Goal: Transaction & Acquisition: Book appointment/travel/reservation

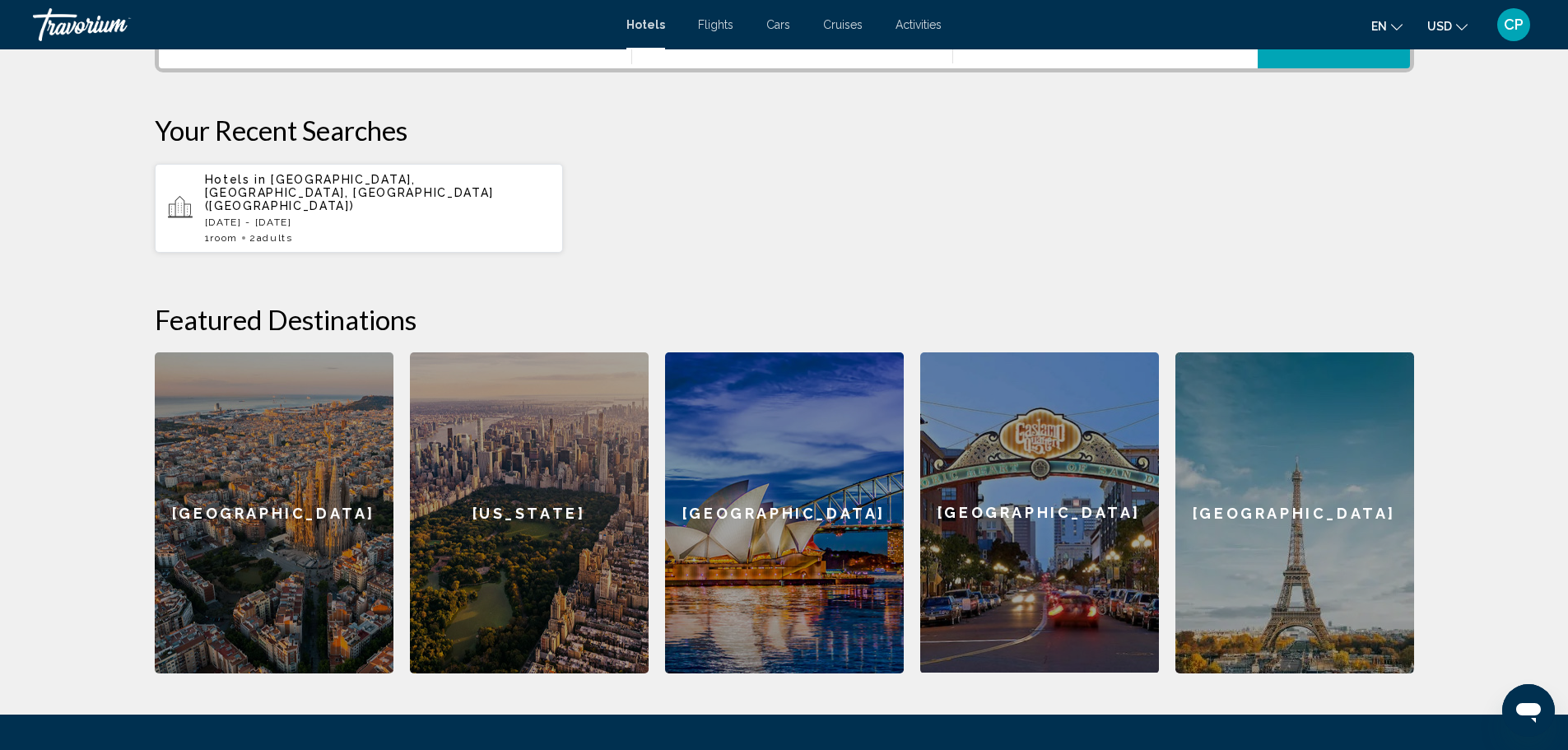
scroll to position [227, 0]
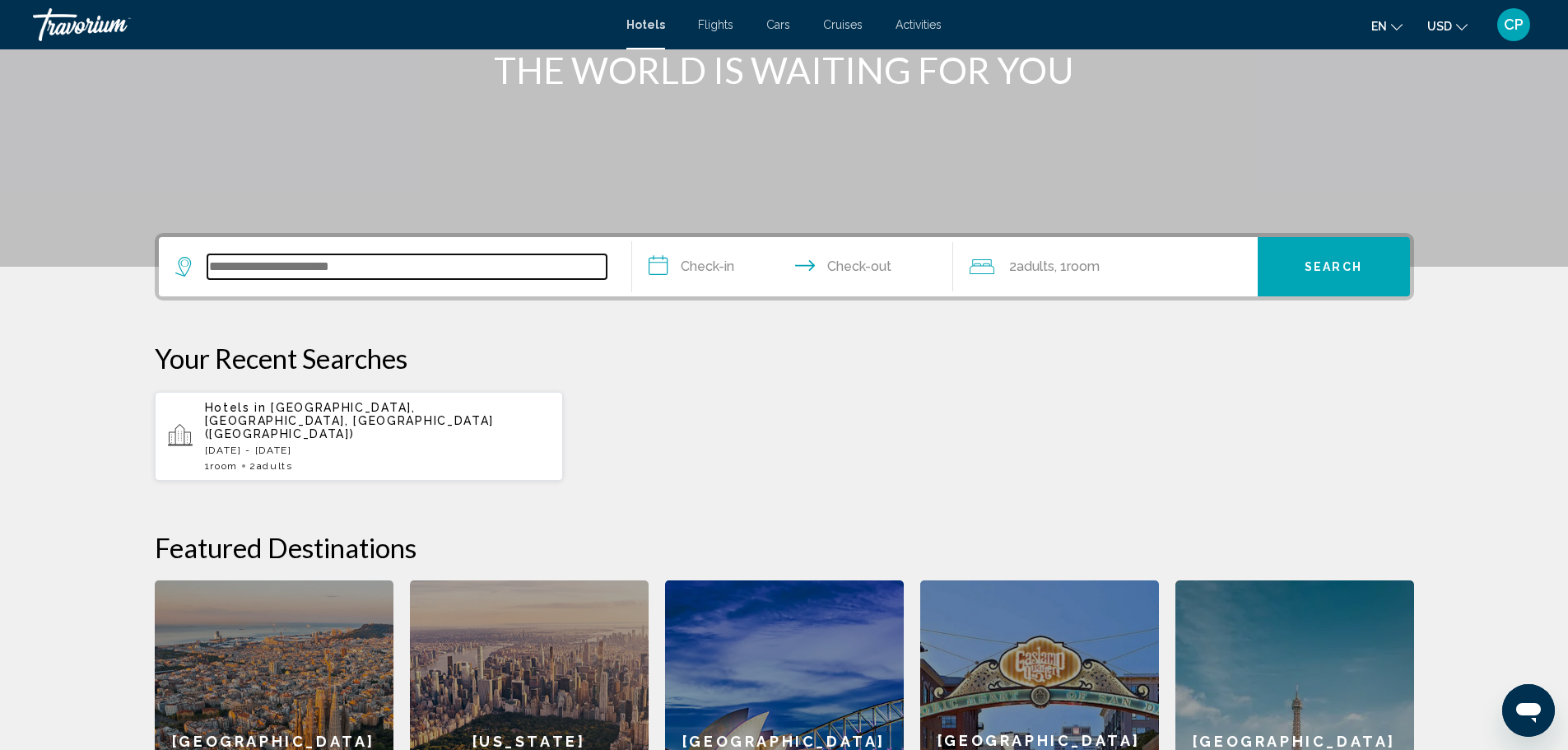
click at [472, 278] on input "Search widget" at bounding box center [406, 267] width 399 height 25
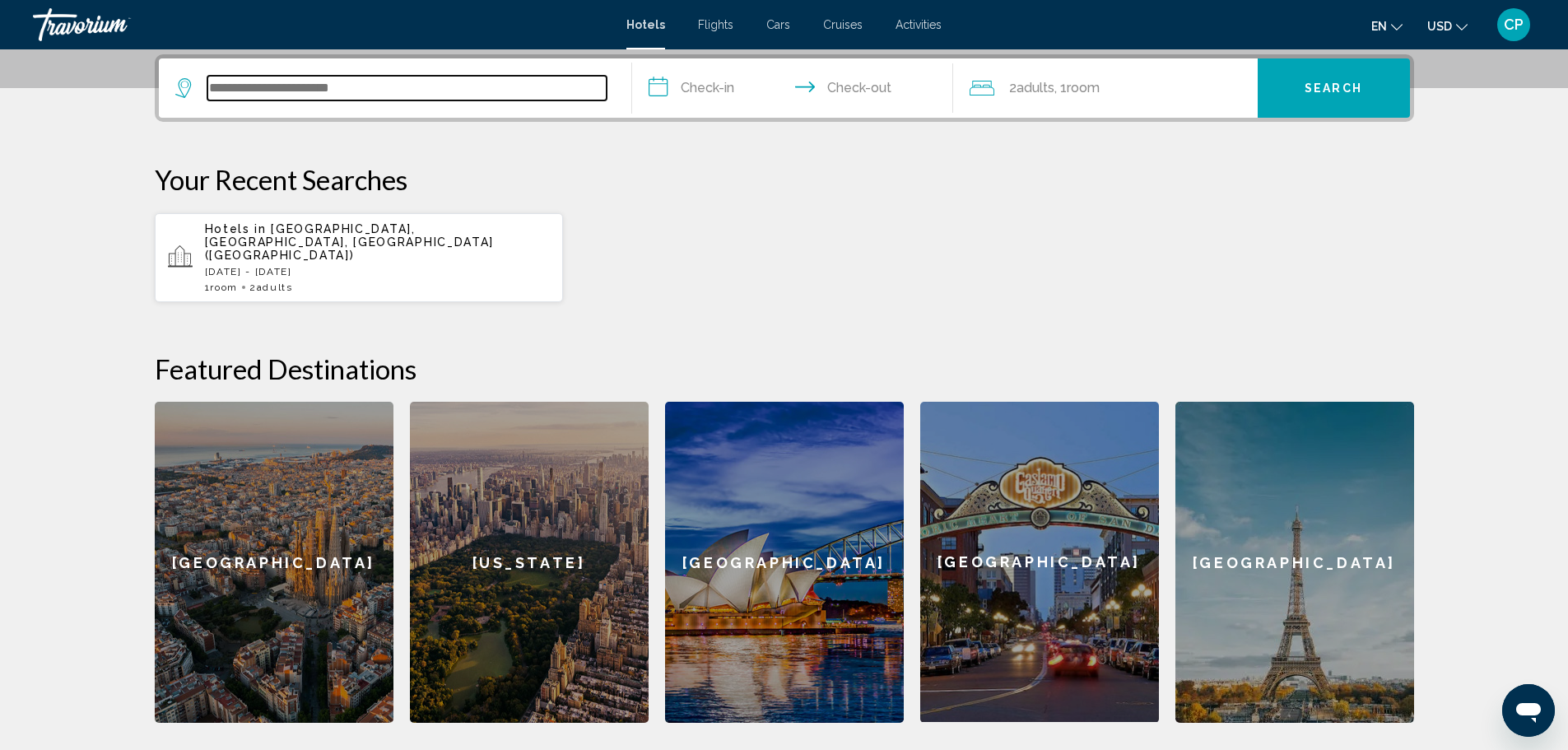
scroll to position [406, 0]
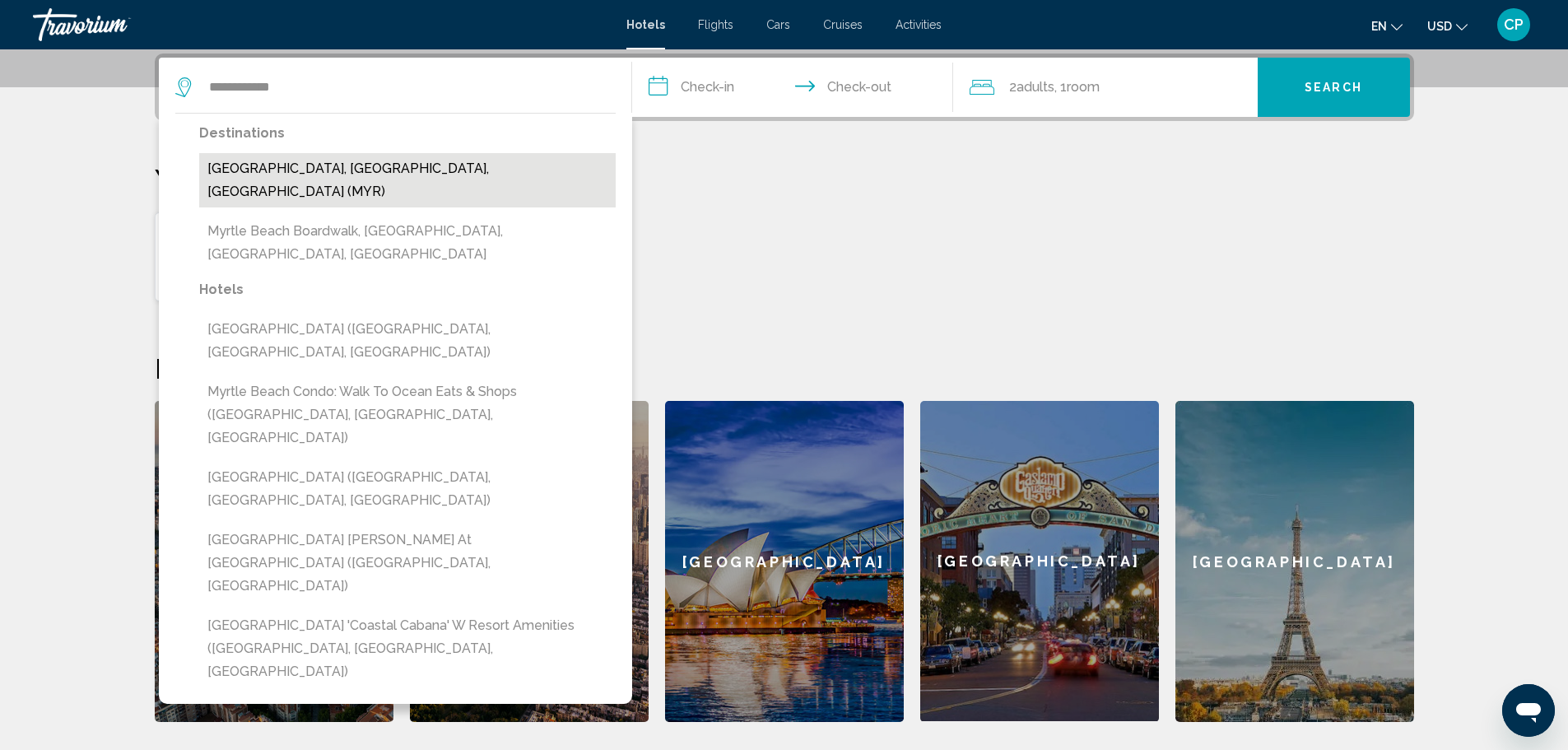
click at [424, 171] on button "[GEOGRAPHIC_DATA], [GEOGRAPHIC_DATA], [GEOGRAPHIC_DATA] (MYR)" at bounding box center [407, 179] width 417 height 54
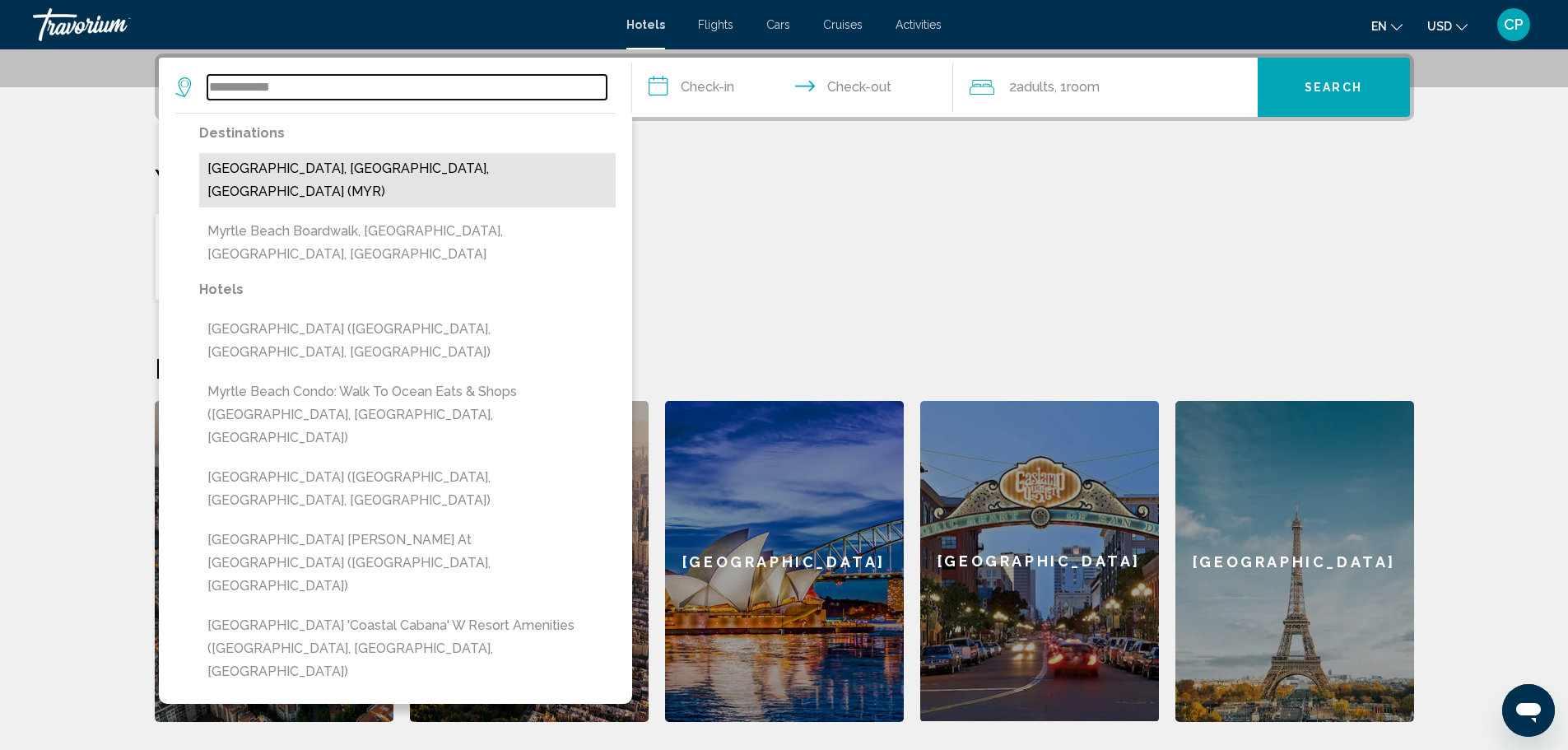
type input "**********"
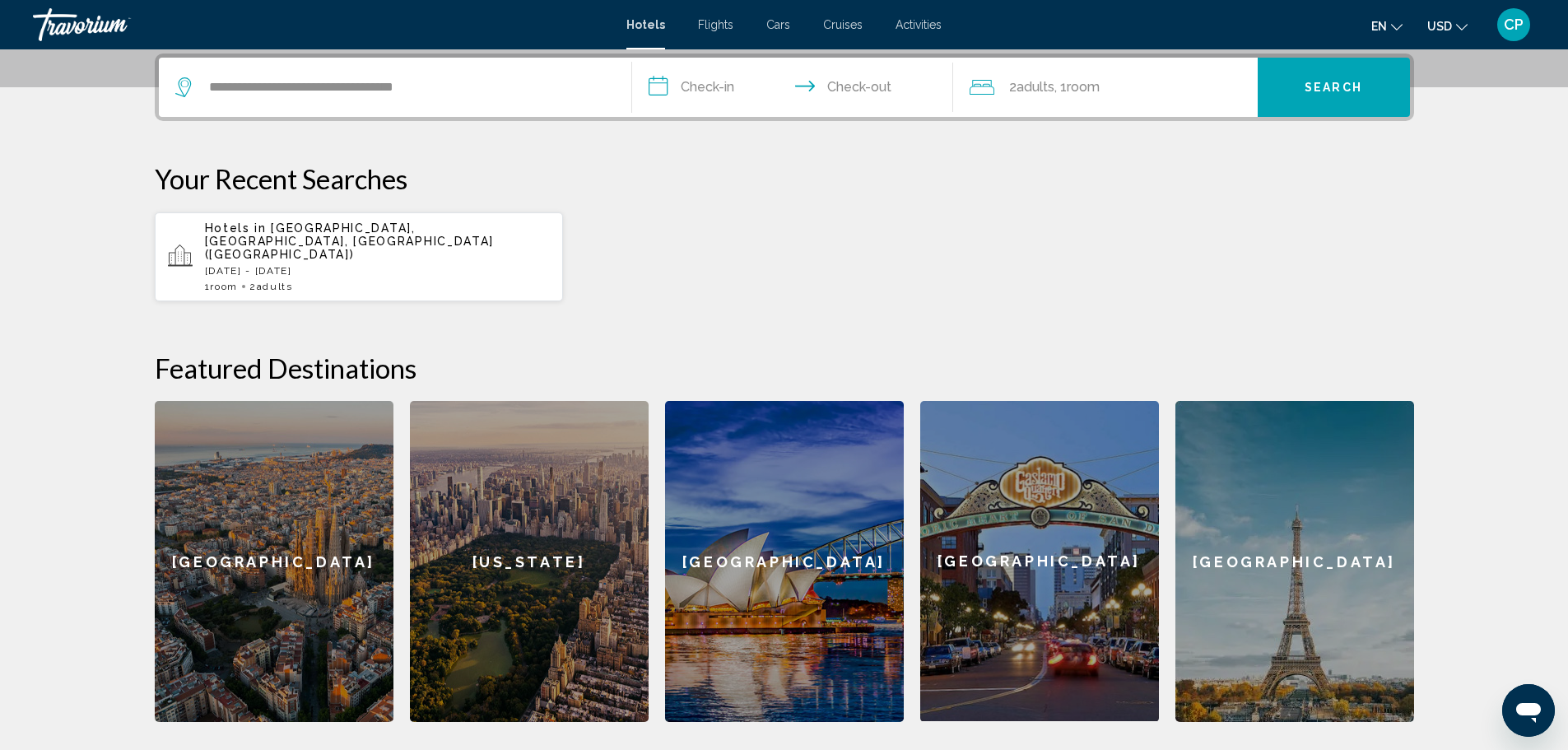
click at [657, 96] on input "**********" at bounding box center [796, 90] width 328 height 65
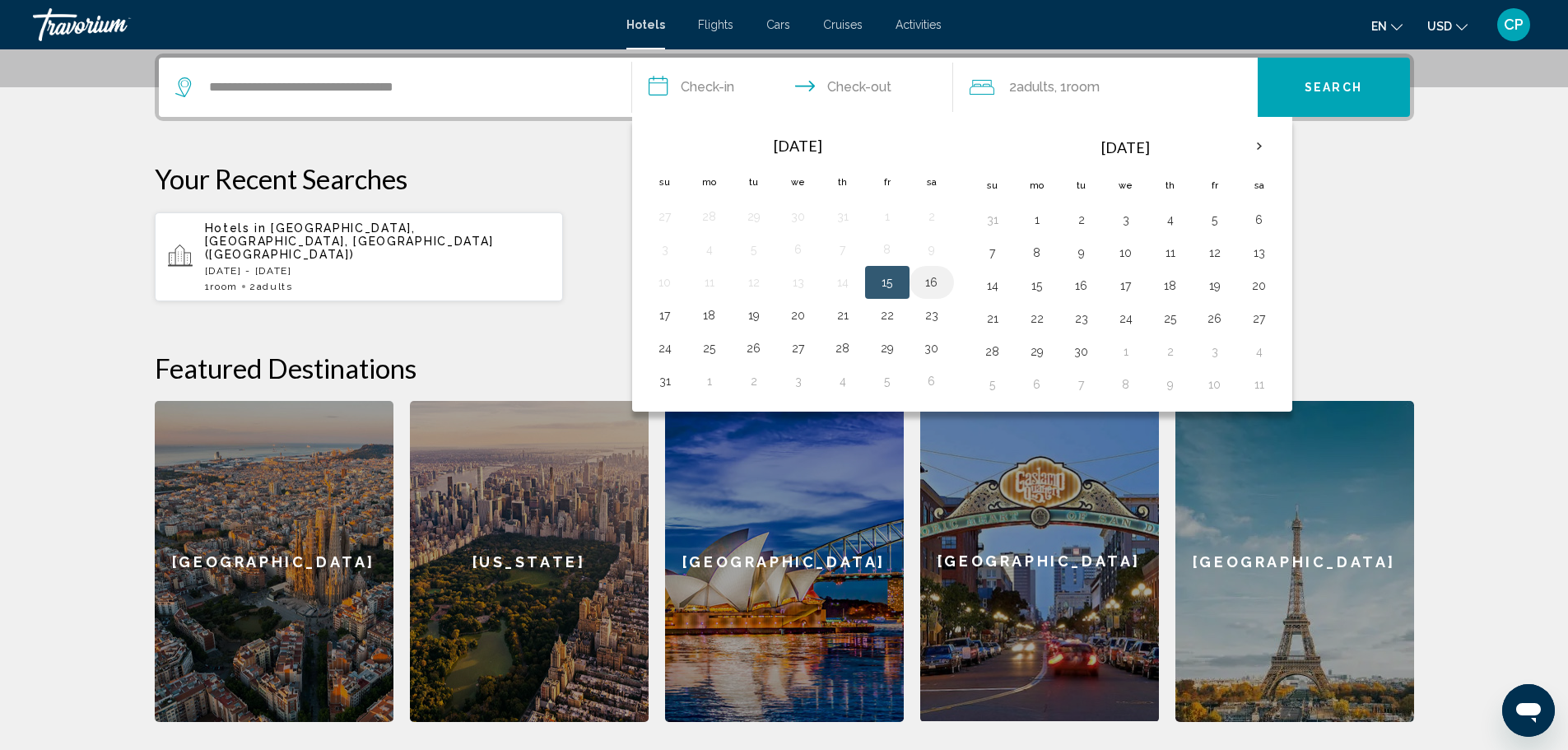
click at [932, 283] on button "16" at bounding box center [932, 282] width 27 height 23
click at [757, 311] on button "19" at bounding box center [754, 315] width 27 height 23
type input "**********"
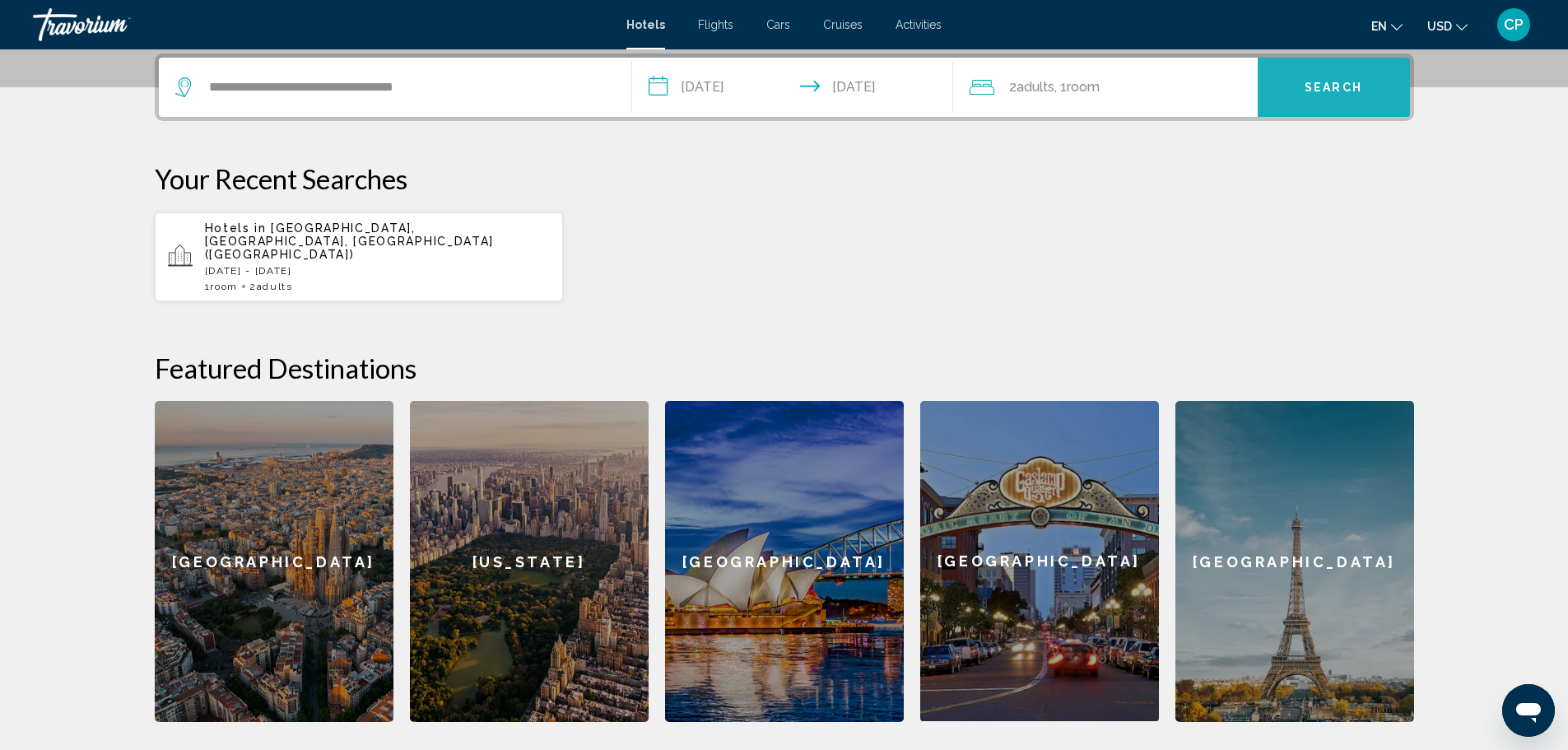
click at [1354, 83] on span "Search" at bounding box center [1333, 88] width 58 height 13
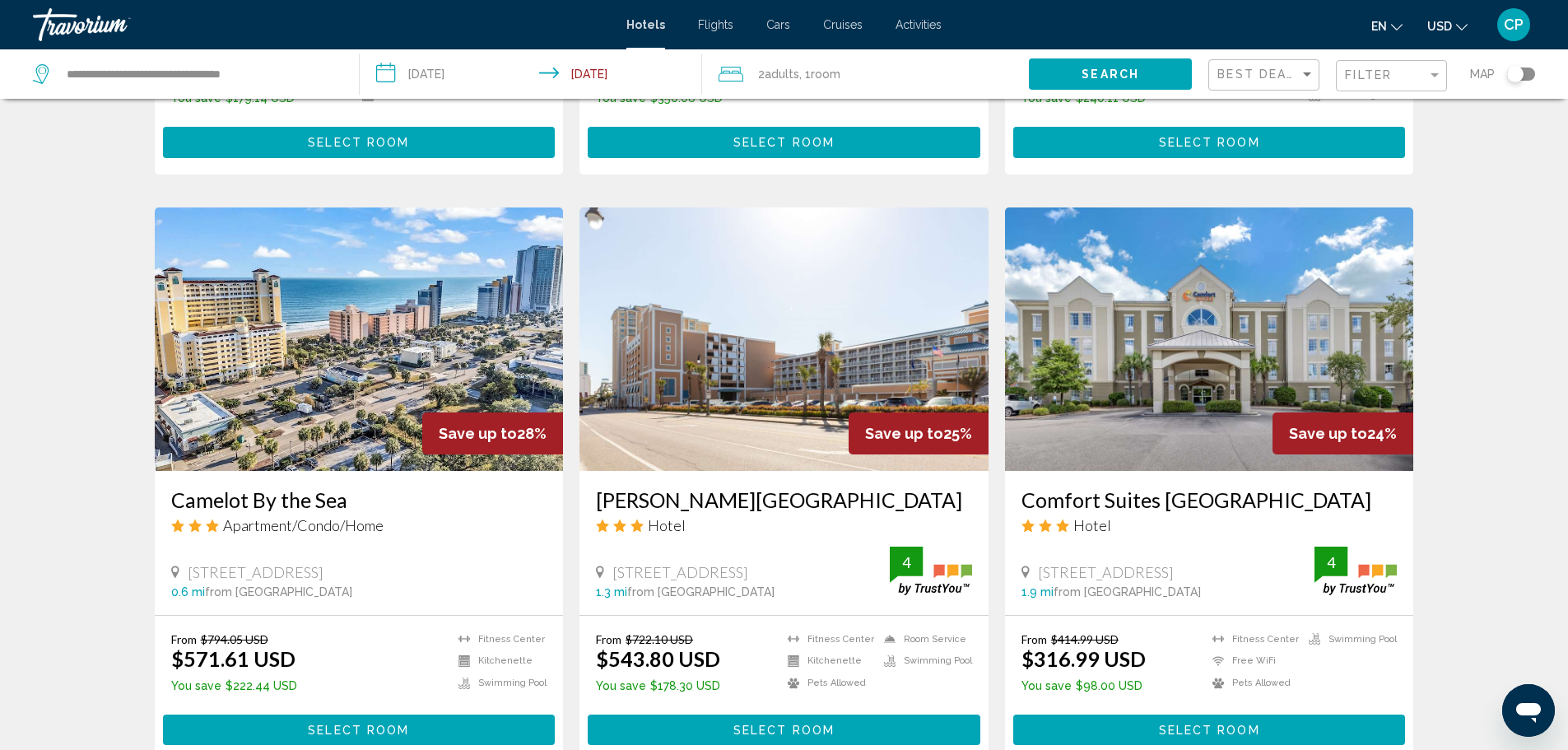
scroll to position [1152, 0]
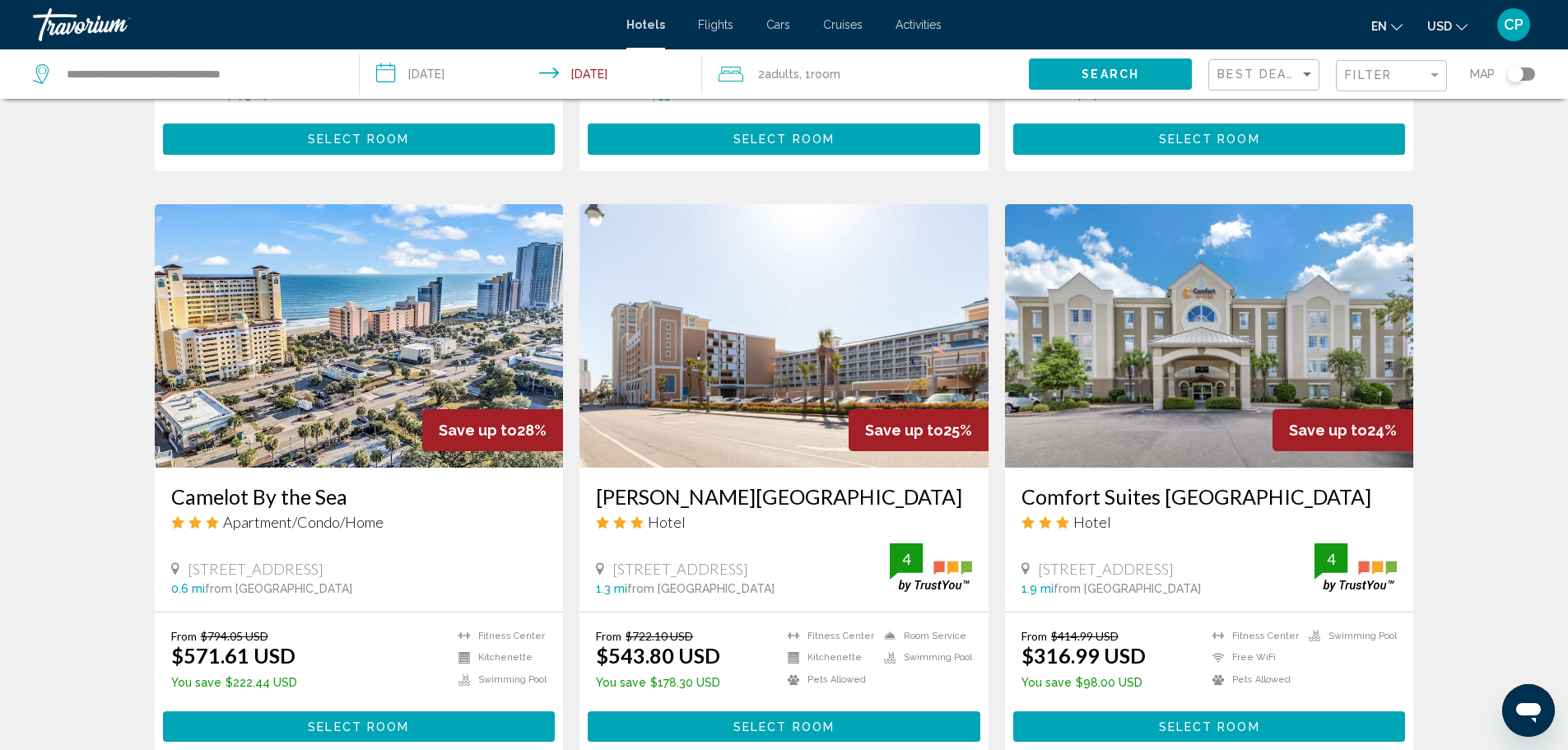
click at [396, 334] on img "Main content" at bounding box center [359, 335] width 409 height 263
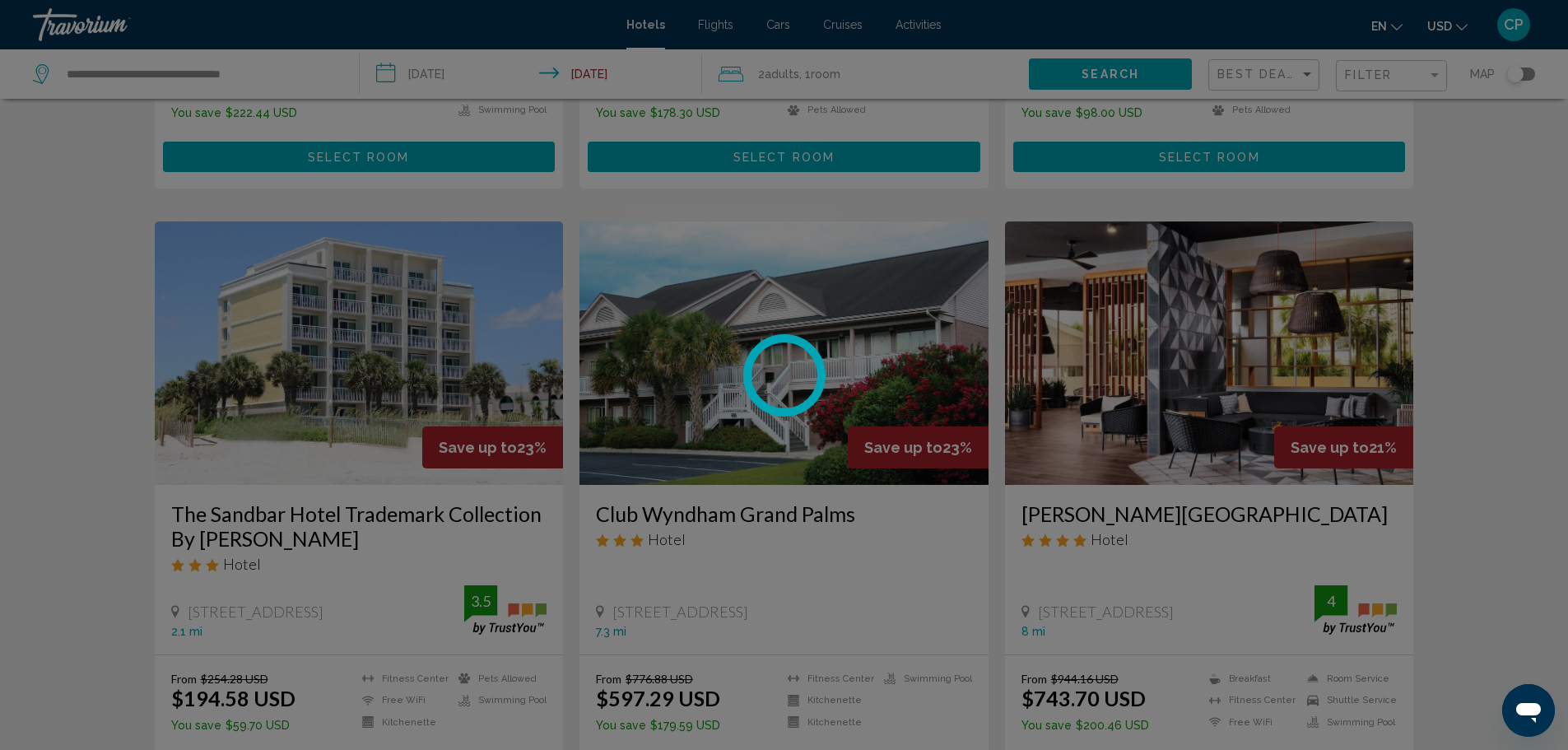
scroll to position [1997, 0]
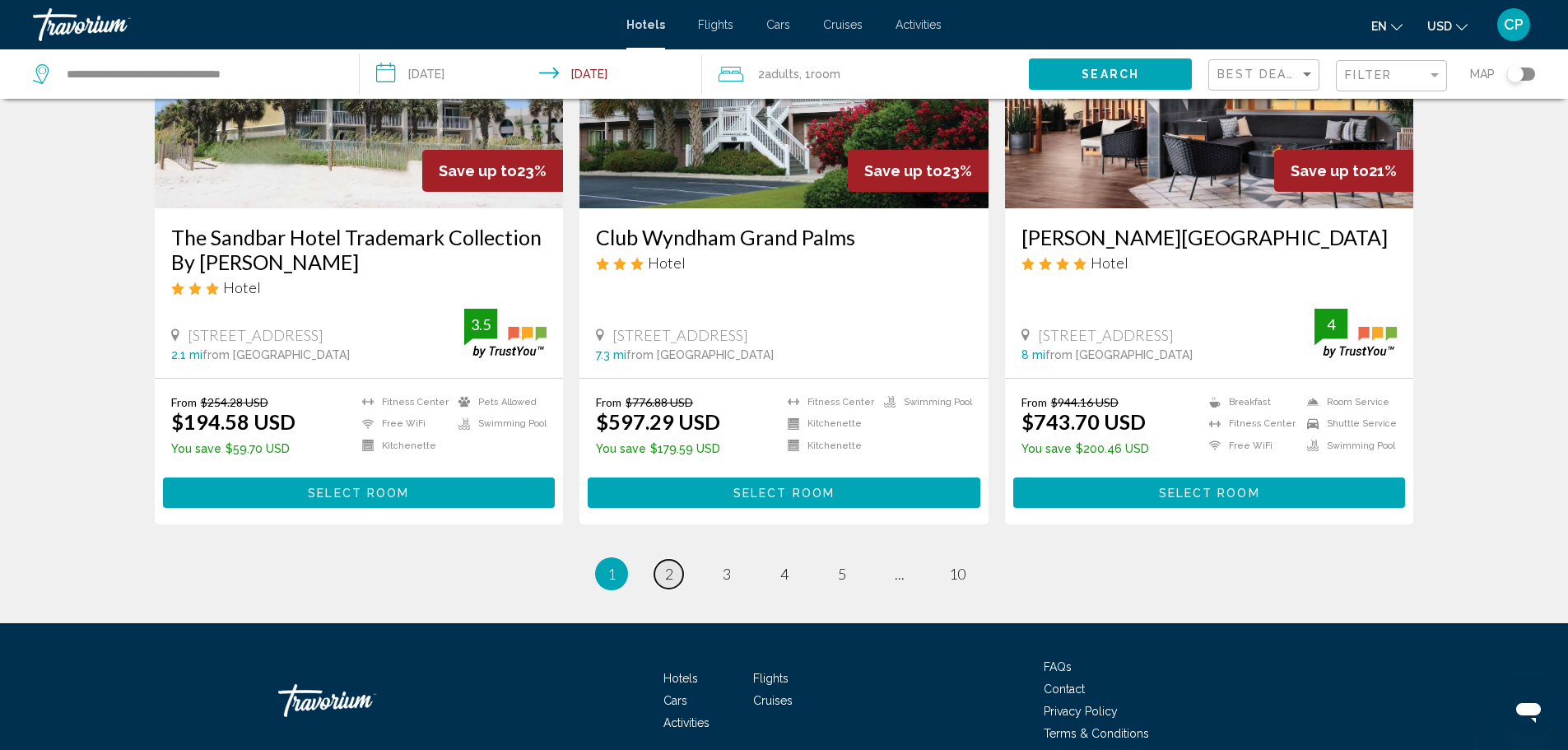
click at [677, 589] on link "page 2" at bounding box center [669, 573] width 28 height 28
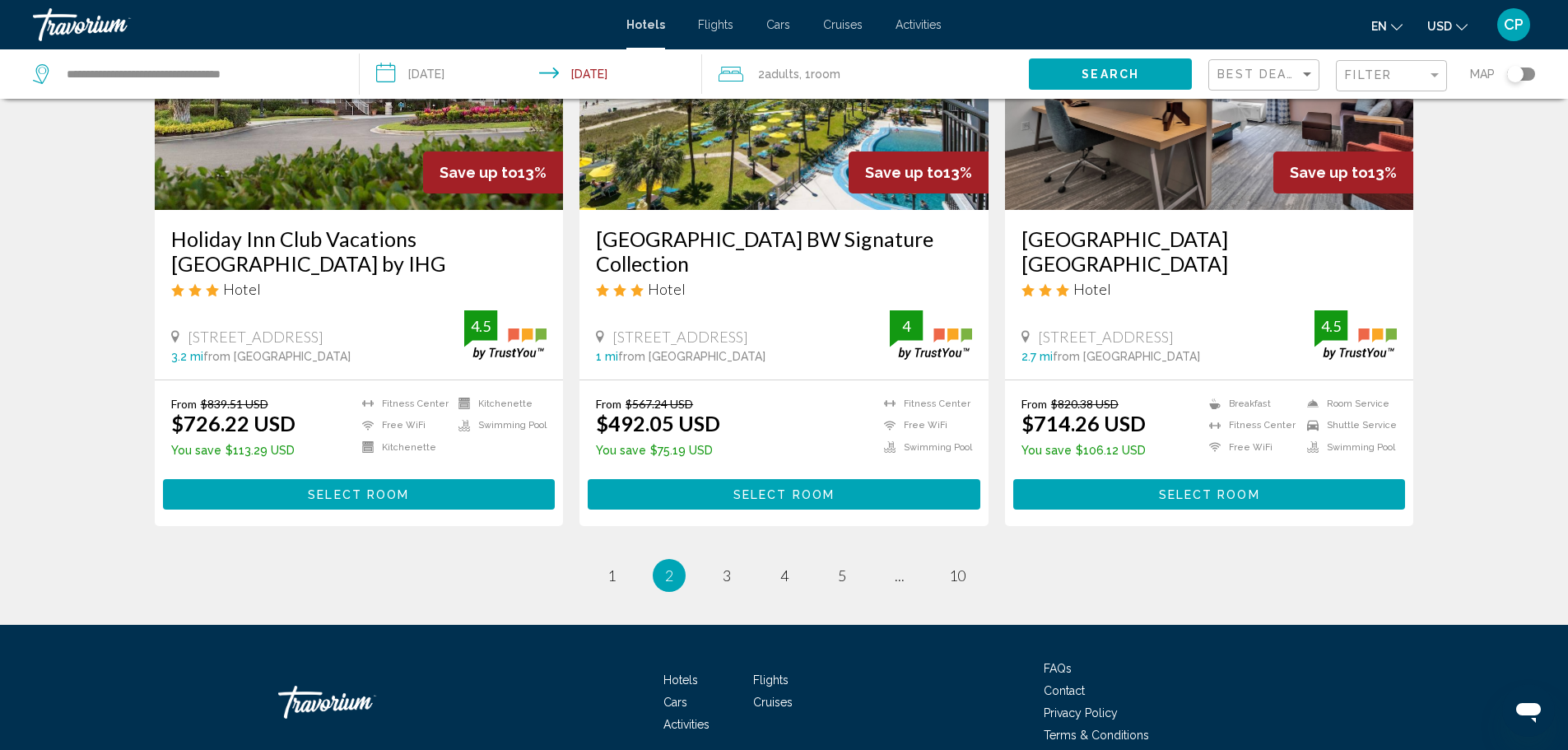
scroll to position [2052, 0]
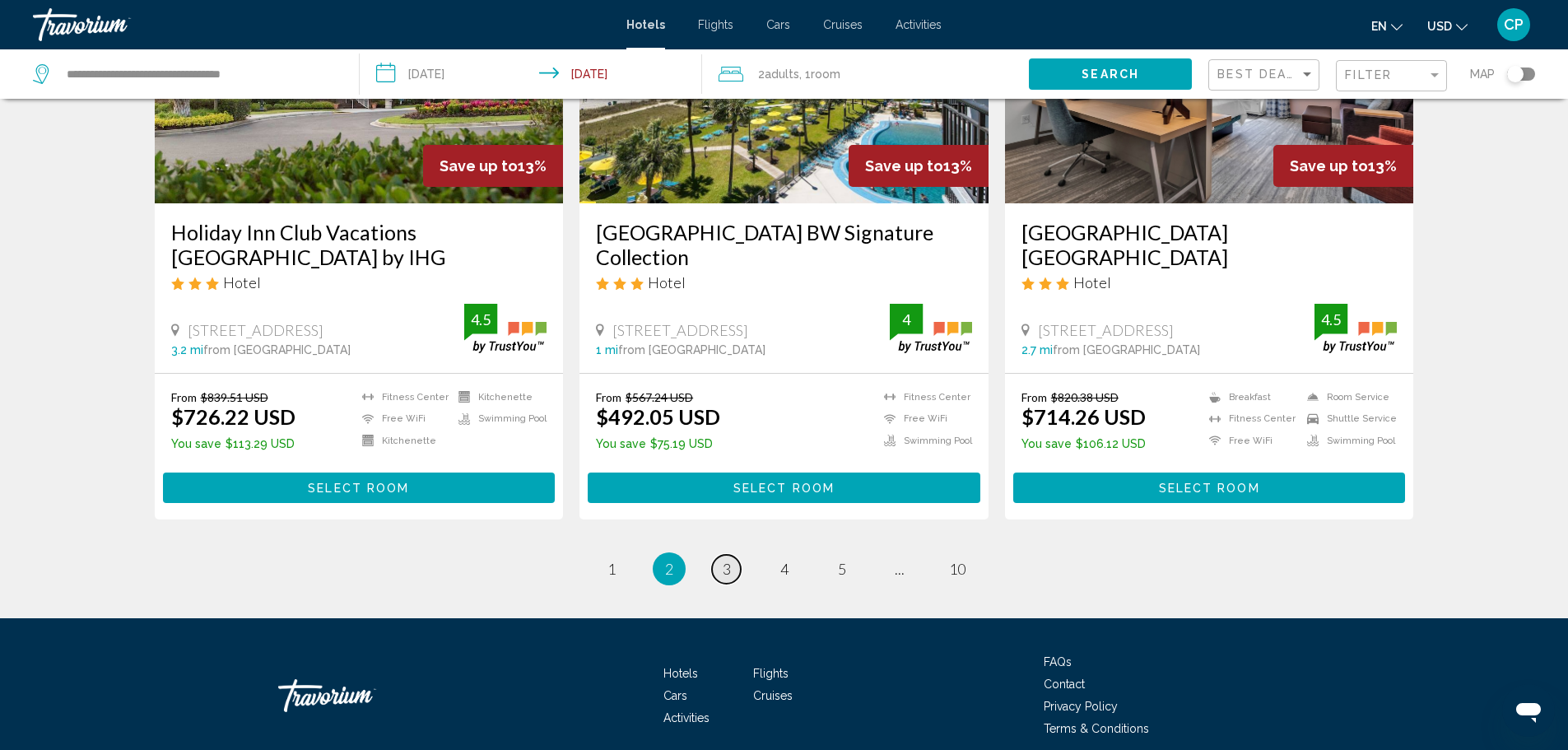
click at [725, 559] on span "3" at bounding box center [727, 568] width 9 height 18
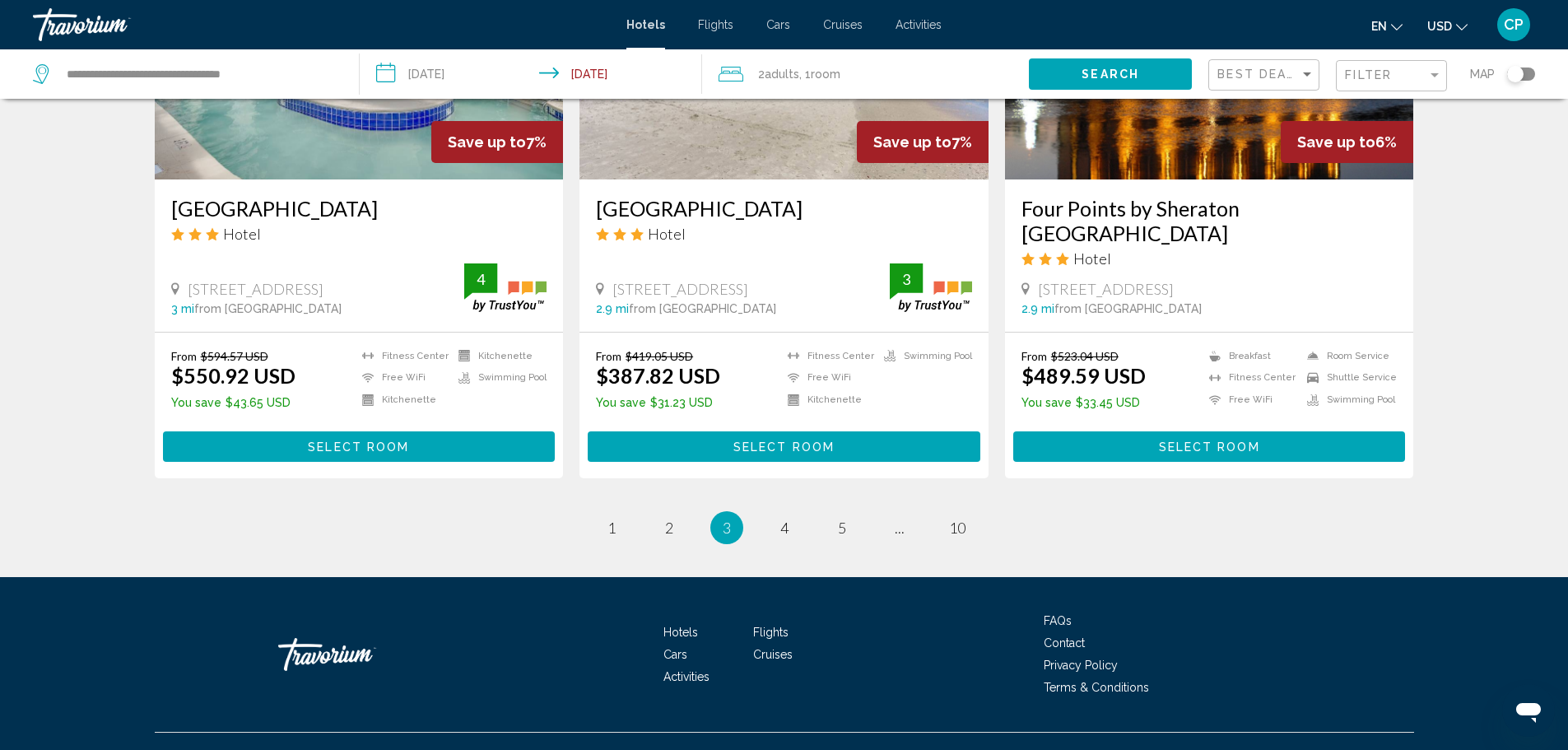
scroll to position [2084, 0]
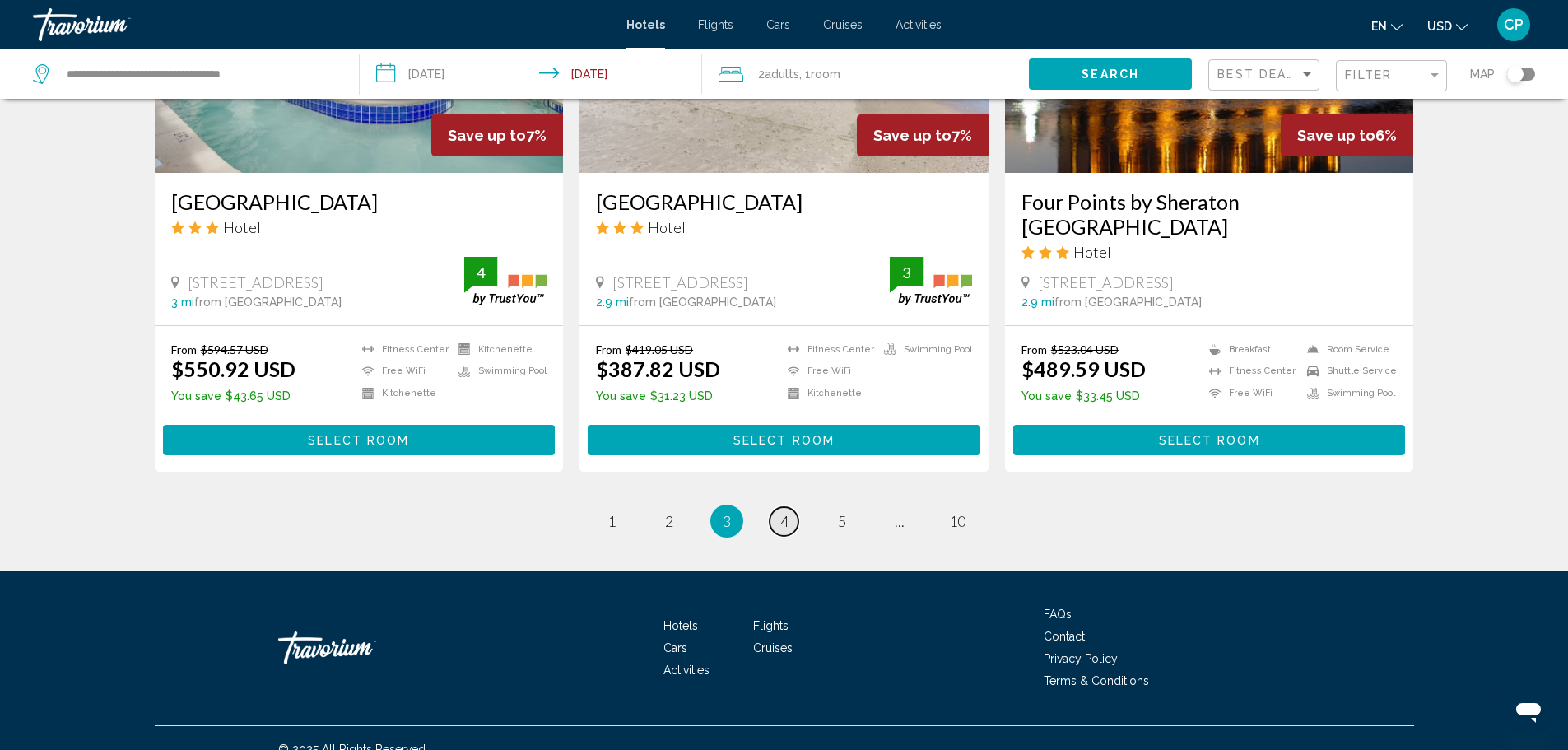
click at [776, 522] on link "page 4" at bounding box center [784, 521] width 28 height 28
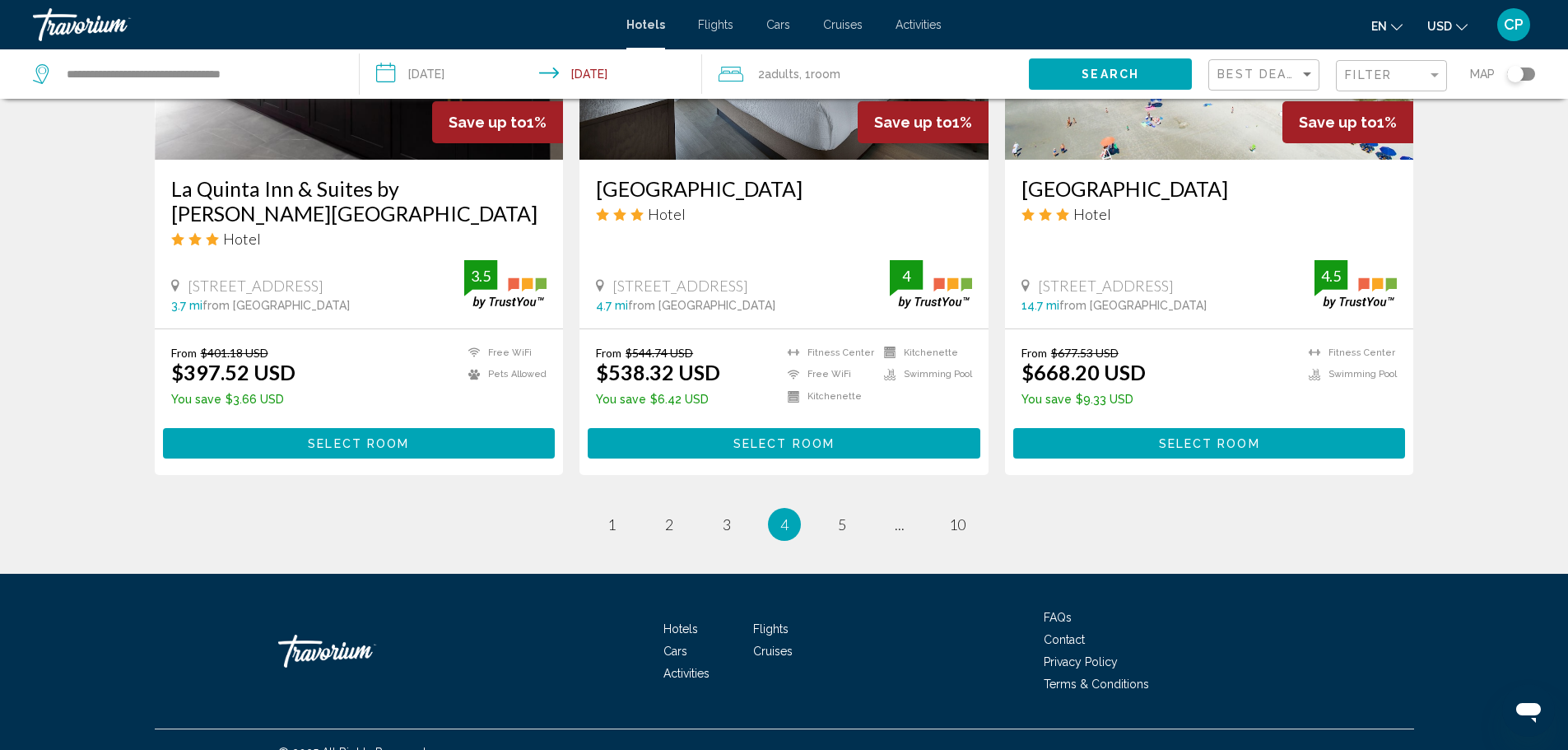
scroll to position [2072, 0]
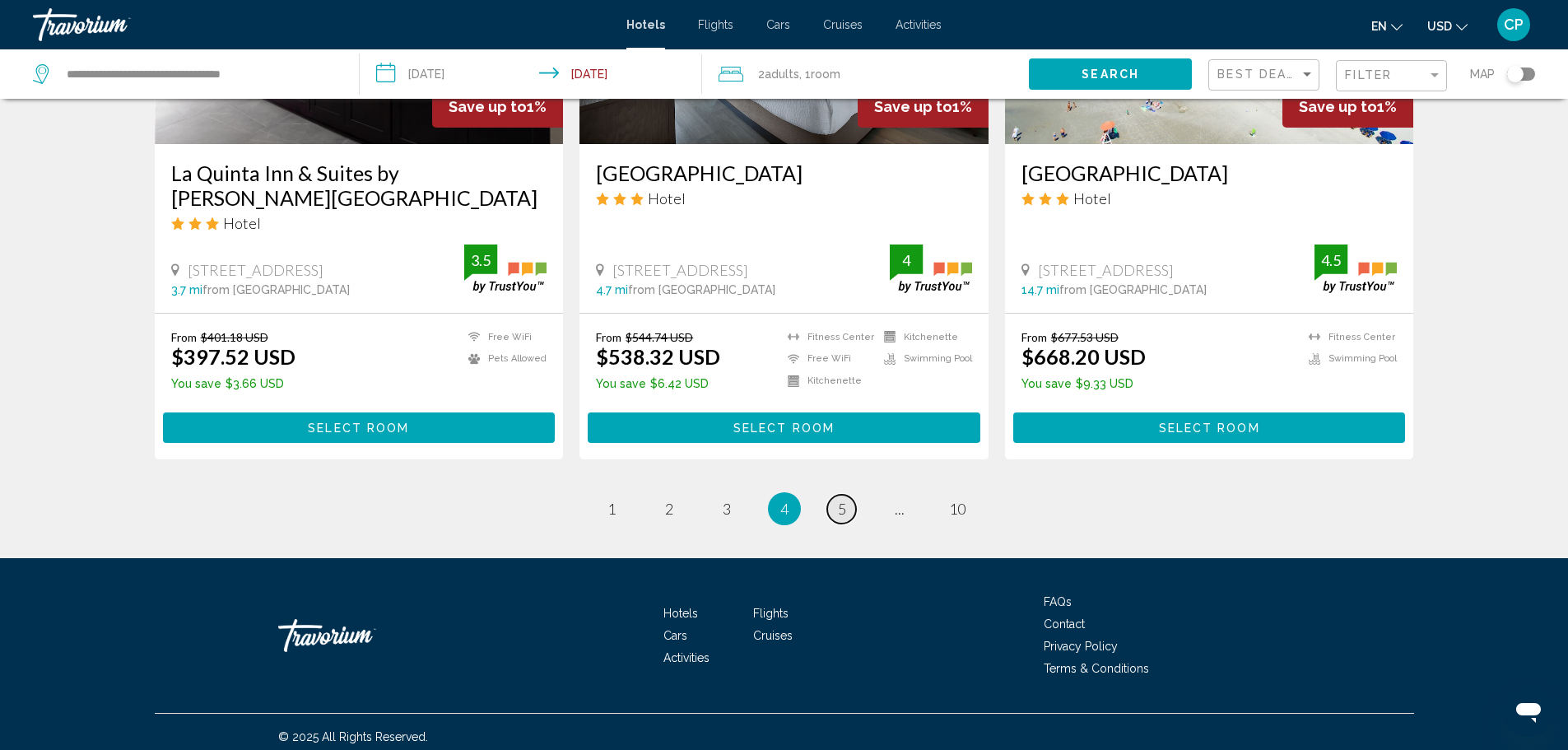
click at [850, 508] on link "page 5" at bounding box center [841, 509] width 28 height 28
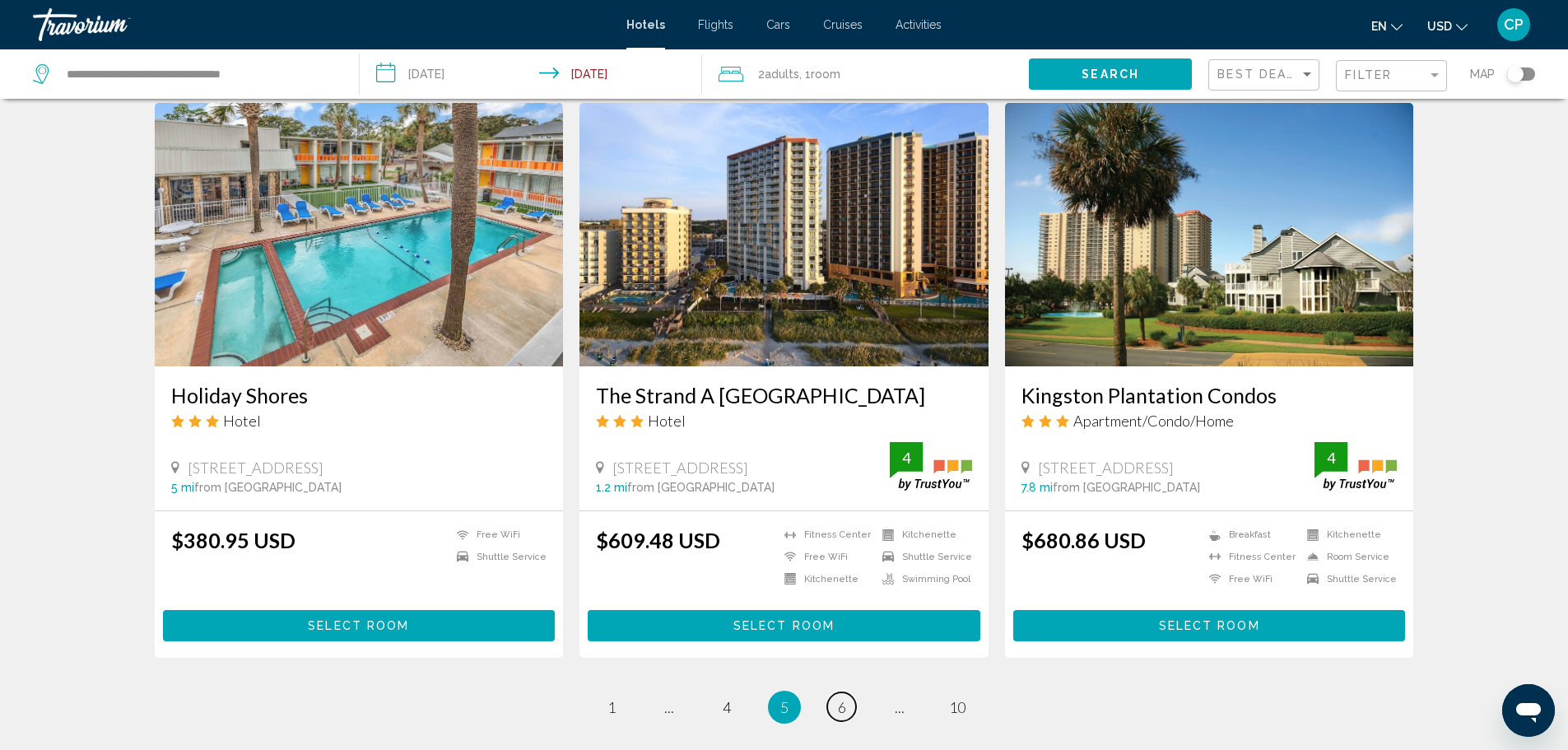
scroll to position [1863, 0]
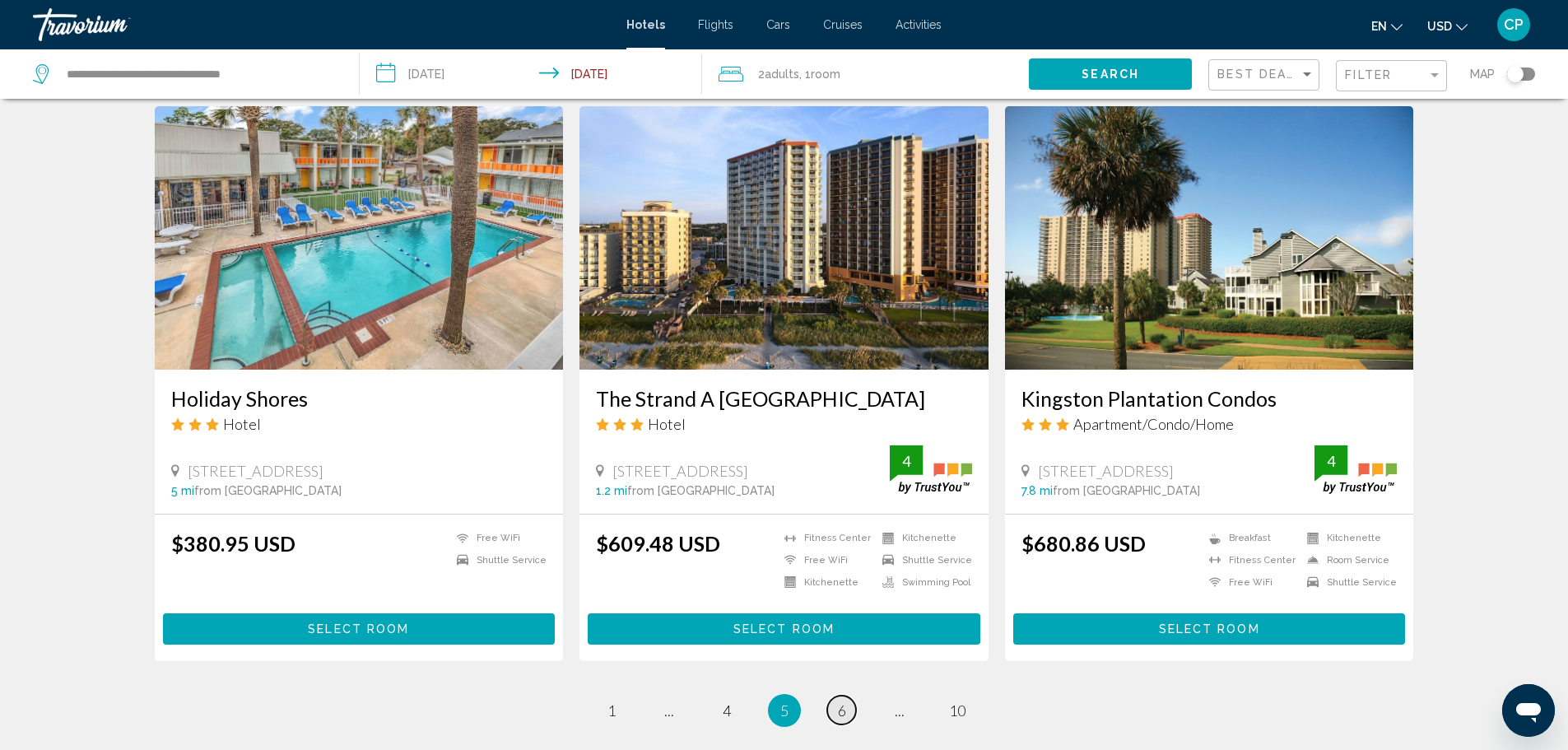
click at [839, 711] on span "6" at bounding box center [841, 709] width 9 height 18
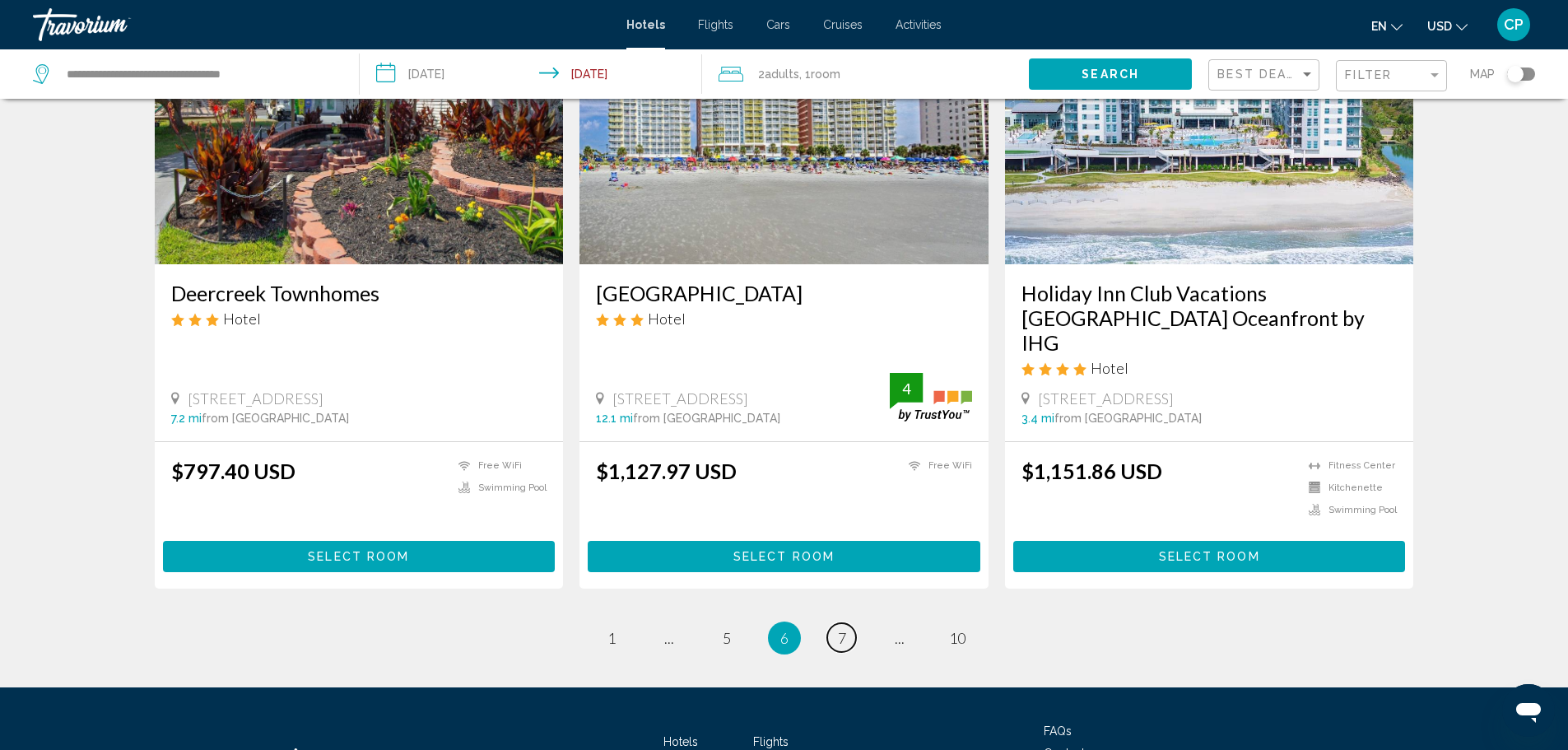
scroll to position [2002, 0]
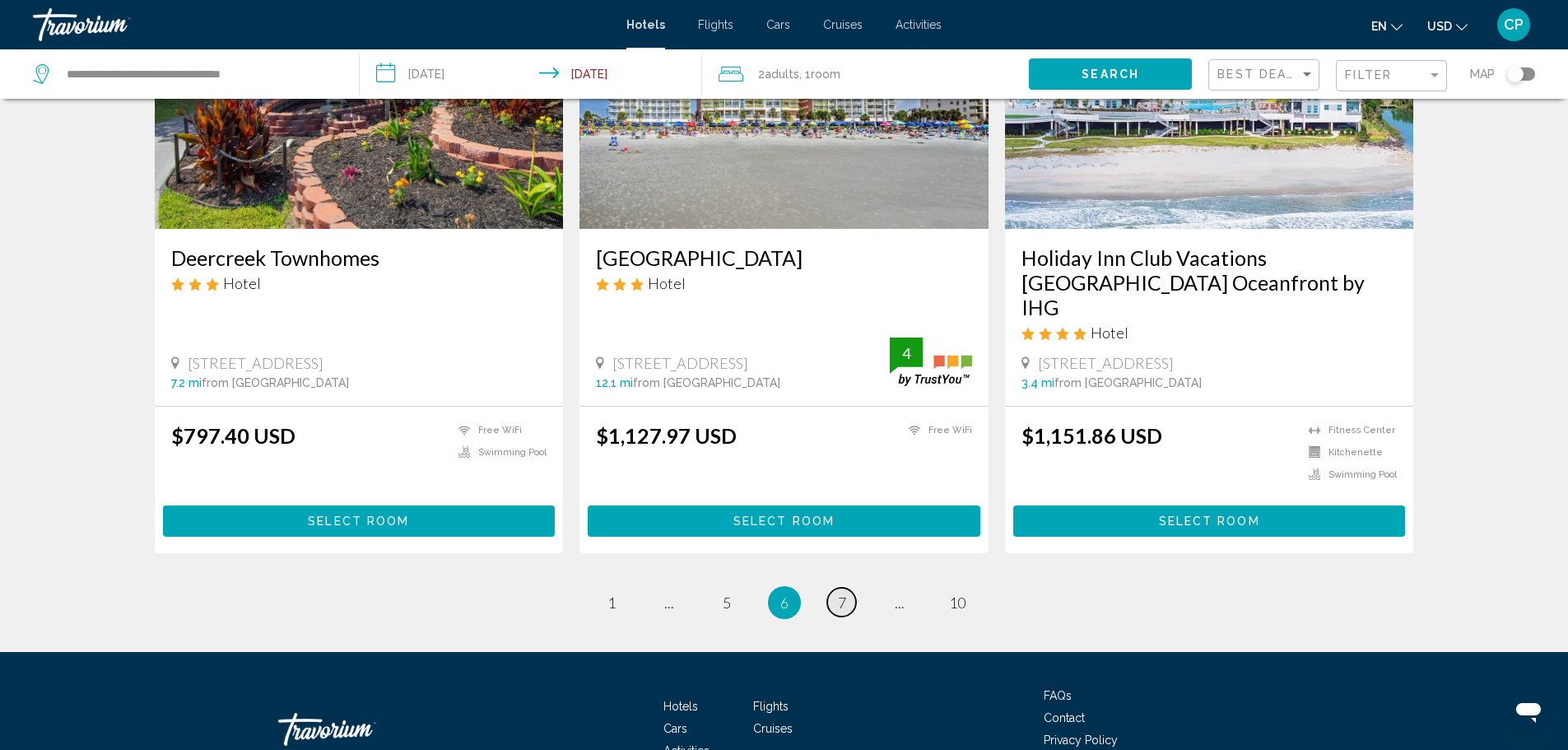
click at [846, 588] on link "page 7" at bounding box center [841, 602] width 28 height 28
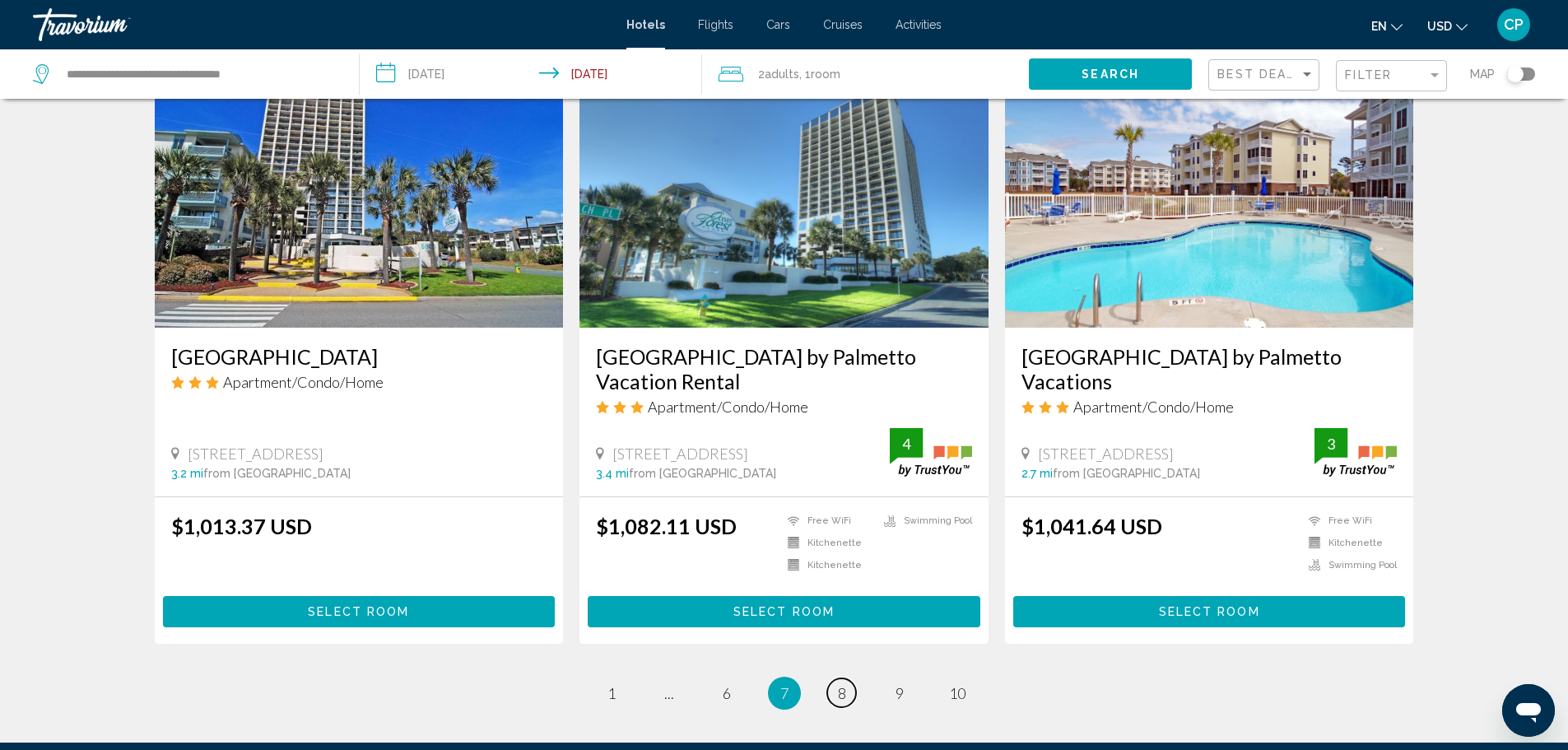
scroll to position [2002, 0]
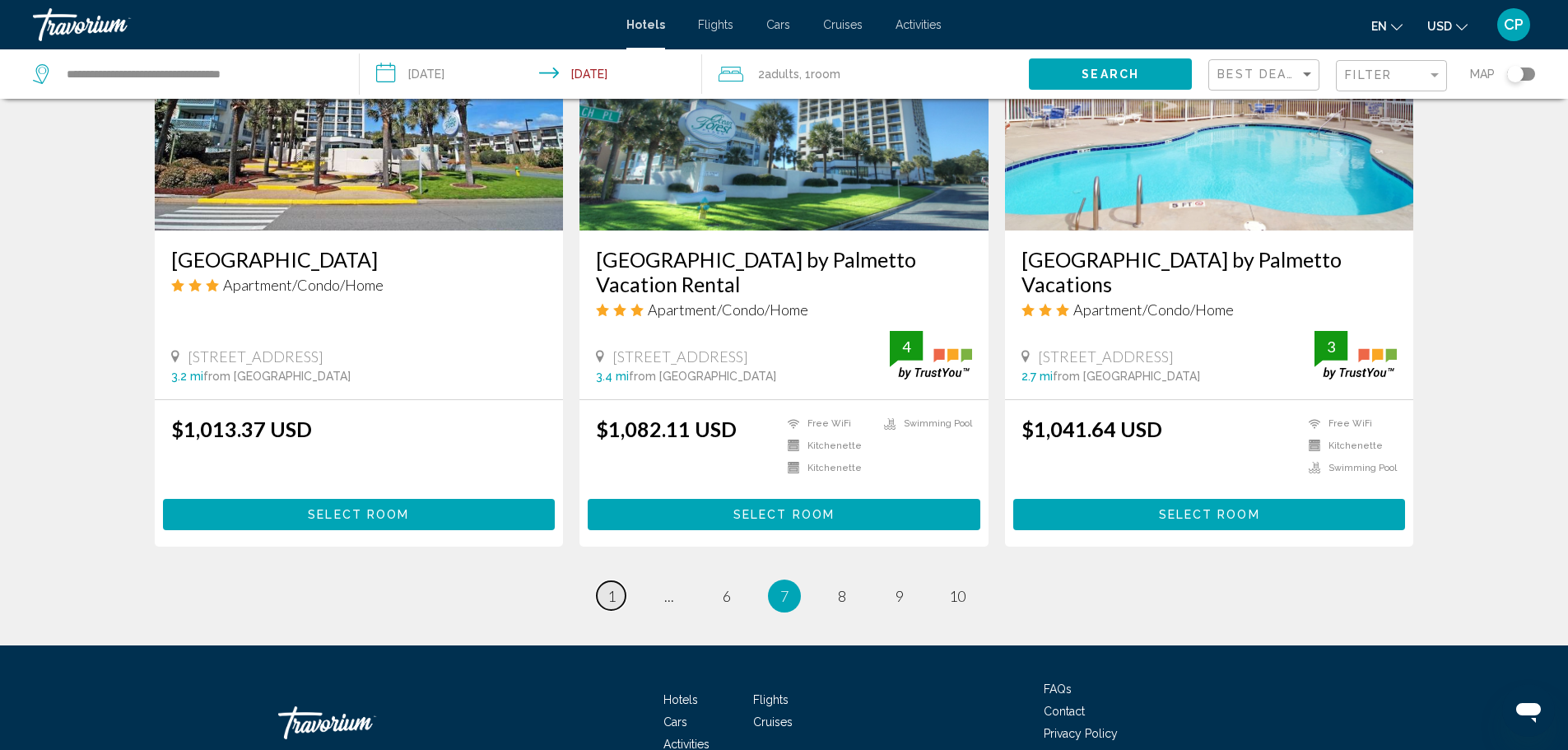
click at [611, 598] on span "1" at bounding box center [612, 595] width 9 height 18
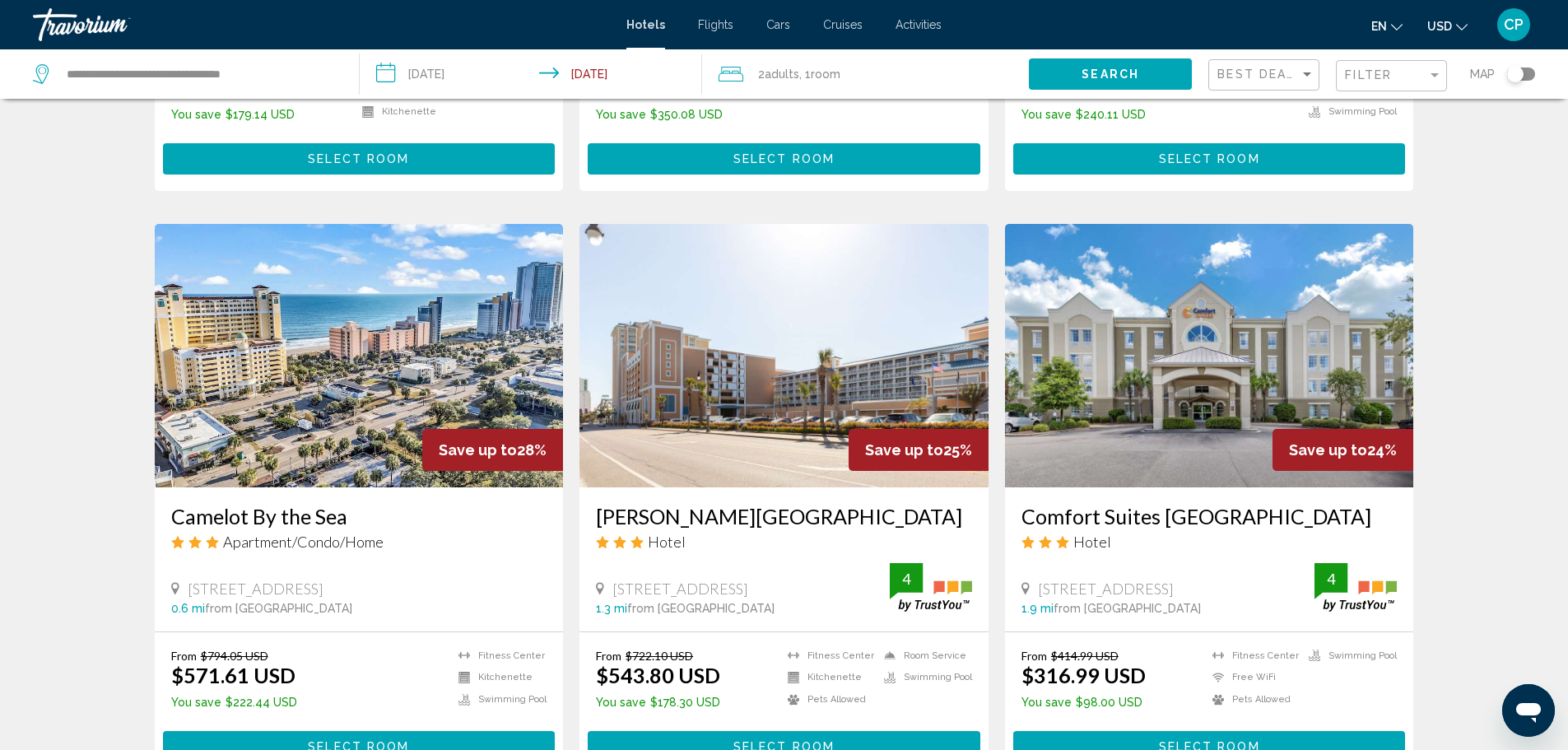
scroll to position [1328, 0]
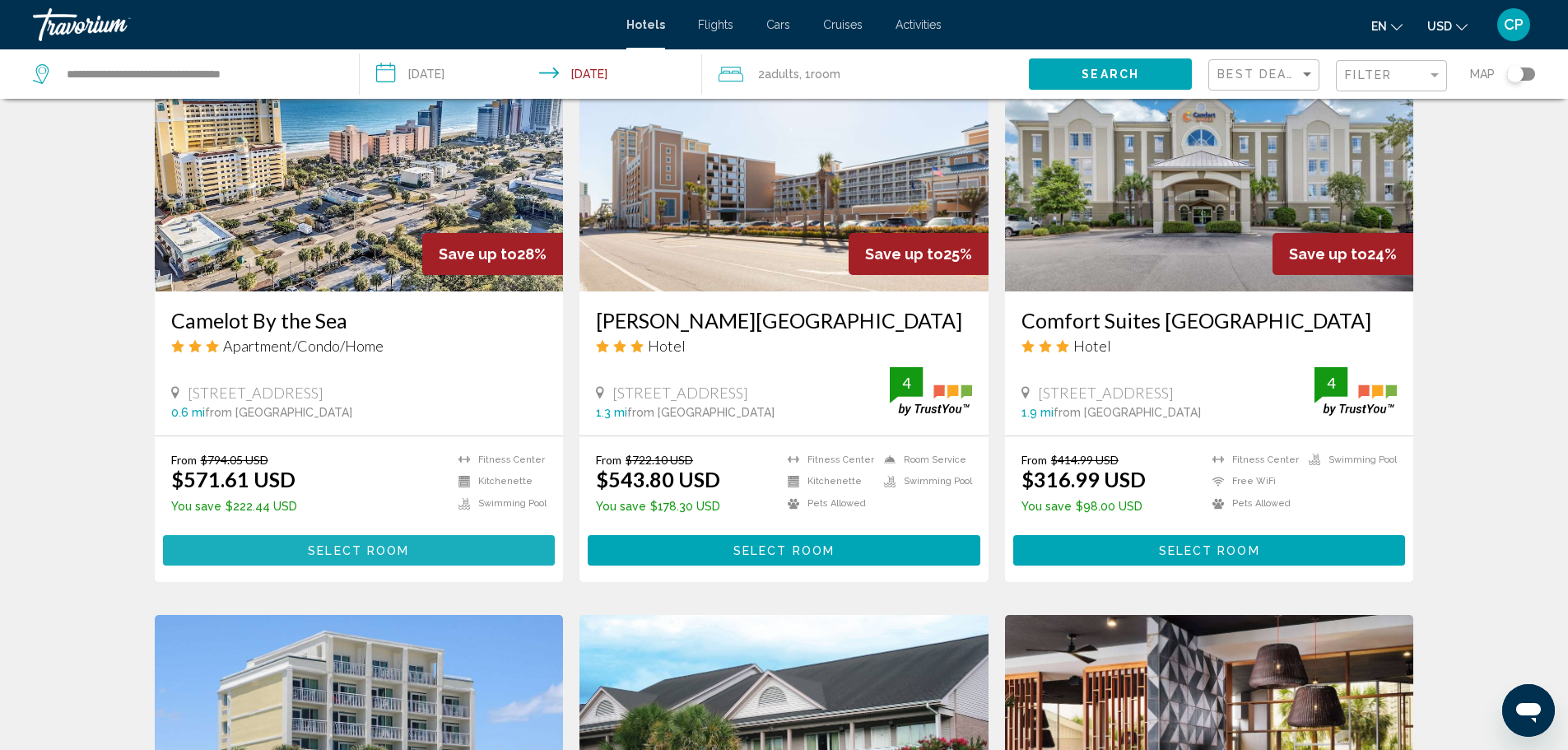
click at [391, 557] on span "Select Room" at bounding box center [358, 551] width 102 height 13
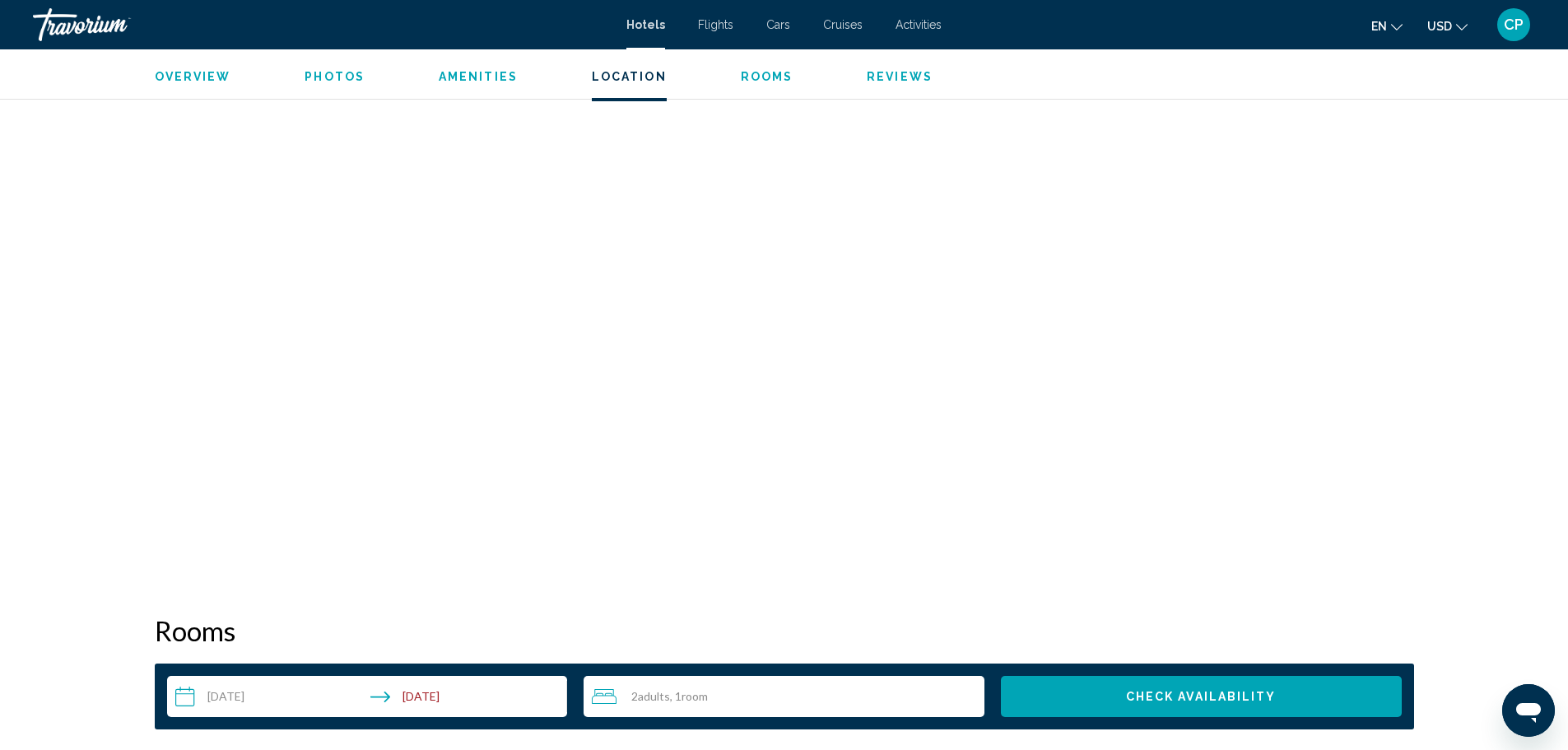
scroll to position [1673, 0]
